Goal: Information Seeking & Learning: Learn about a topic

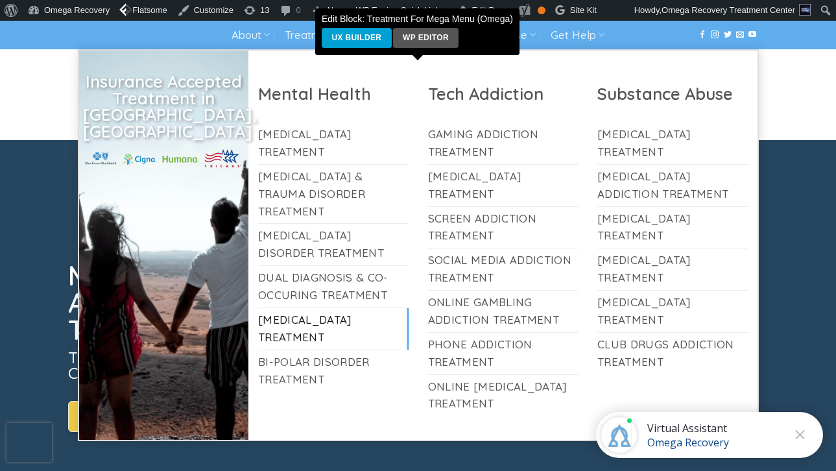
click at [329, 308] on link "[MEDICAL_DATA] Treatment" at bounding box center [333, 329] width 150 height 42
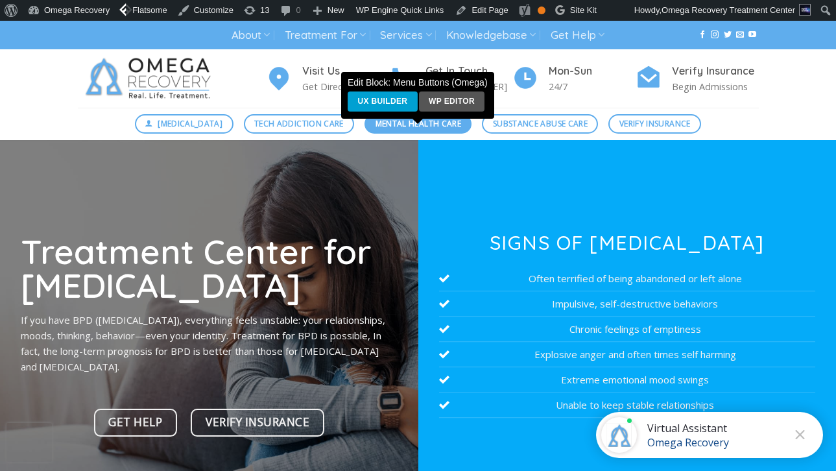
click at [386, 120] on div "Edit Block: Menu Buttons (Omega) UX Builder WP Editor" at bounding box center [417, 98] width 153 height 52
click at [385, 127] on span "Mental Health Care" at bounding box center [419, 123] width 86 height 12
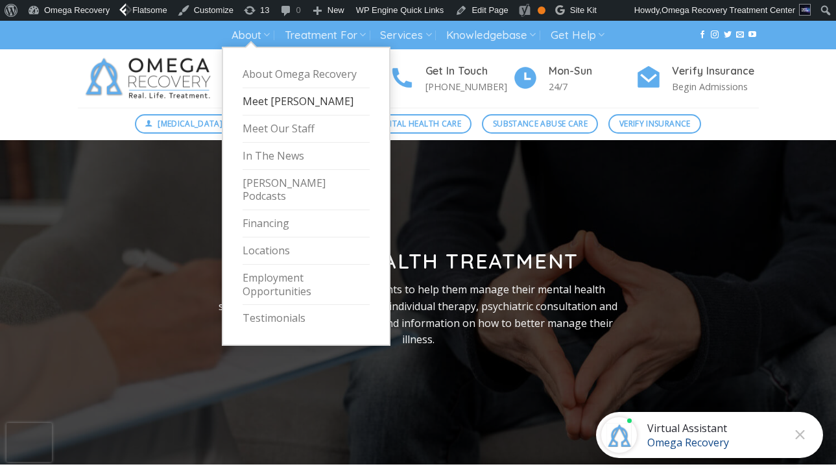
click at [265, 100] on link "Meet [PERSON_NAME]" at bounding box center [306, 101] width 127 height 27
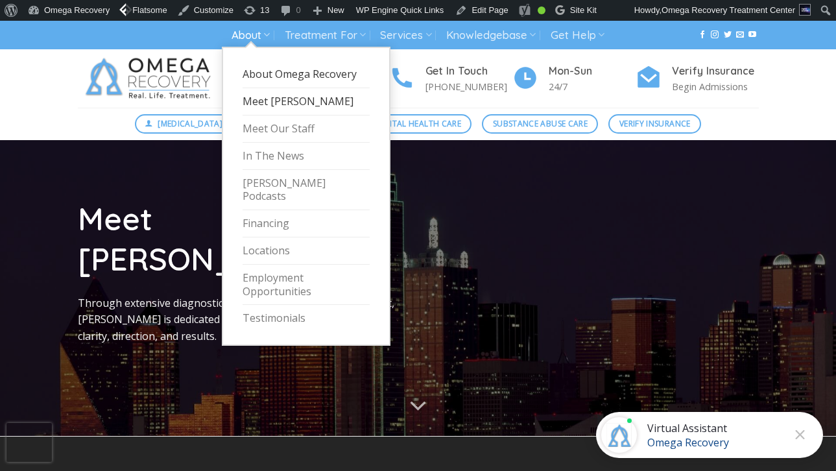
click at [261, 69] on link "About Omega Recovery" at bounding box center [306, 74] width 127 height 27
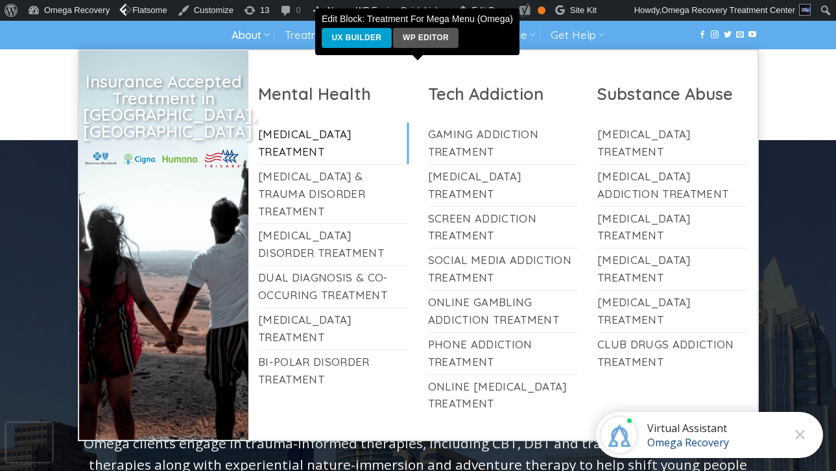
click at [321, 141] on link "[MEDICAL_DATA] Treatment" at bounding box center [333, 144] width 150 height 42
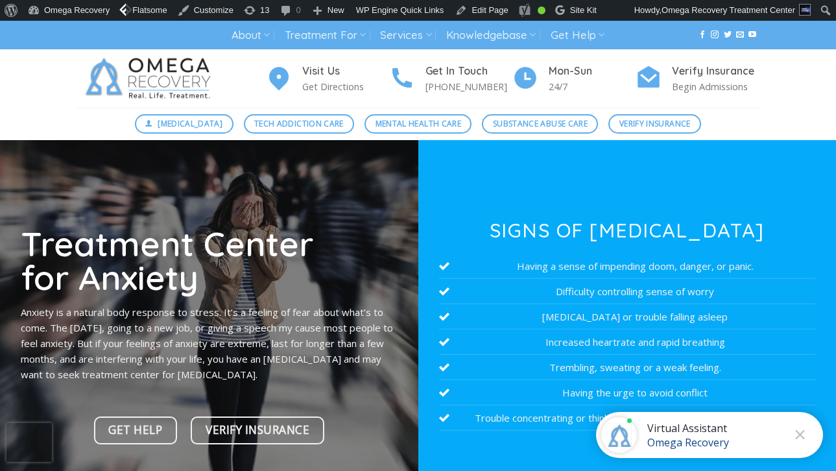
click at [143, 83] on img at bounding box center [151, 78] width 146 height 58
